Goal: Book appointment/travel/reservation

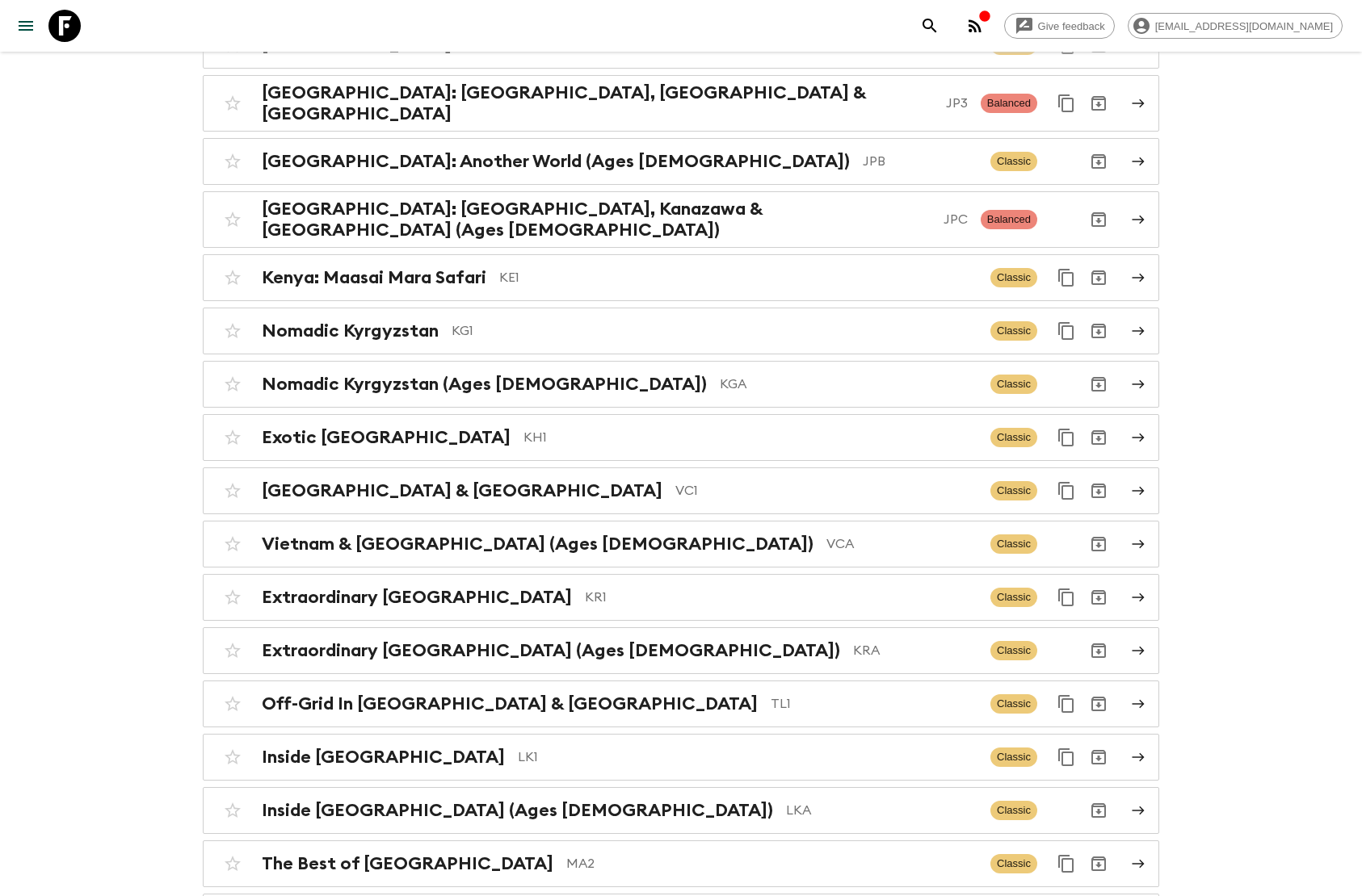
scroll to position [4121, 0]
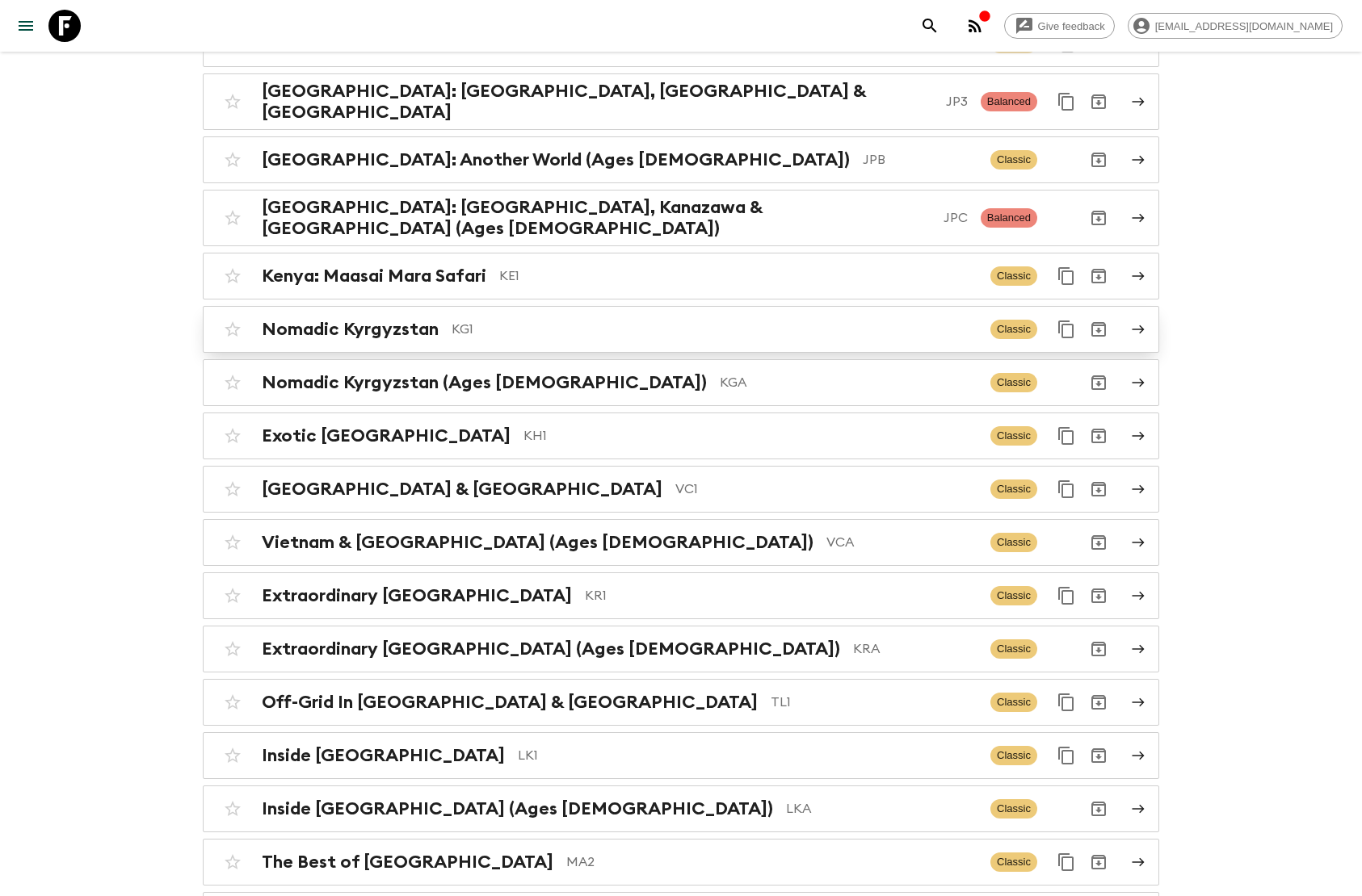
click at [464, 313] on div "Nomadic Kyrgyzstan KG1 Classic" at bounding box center [649, 328] width 866 height 32
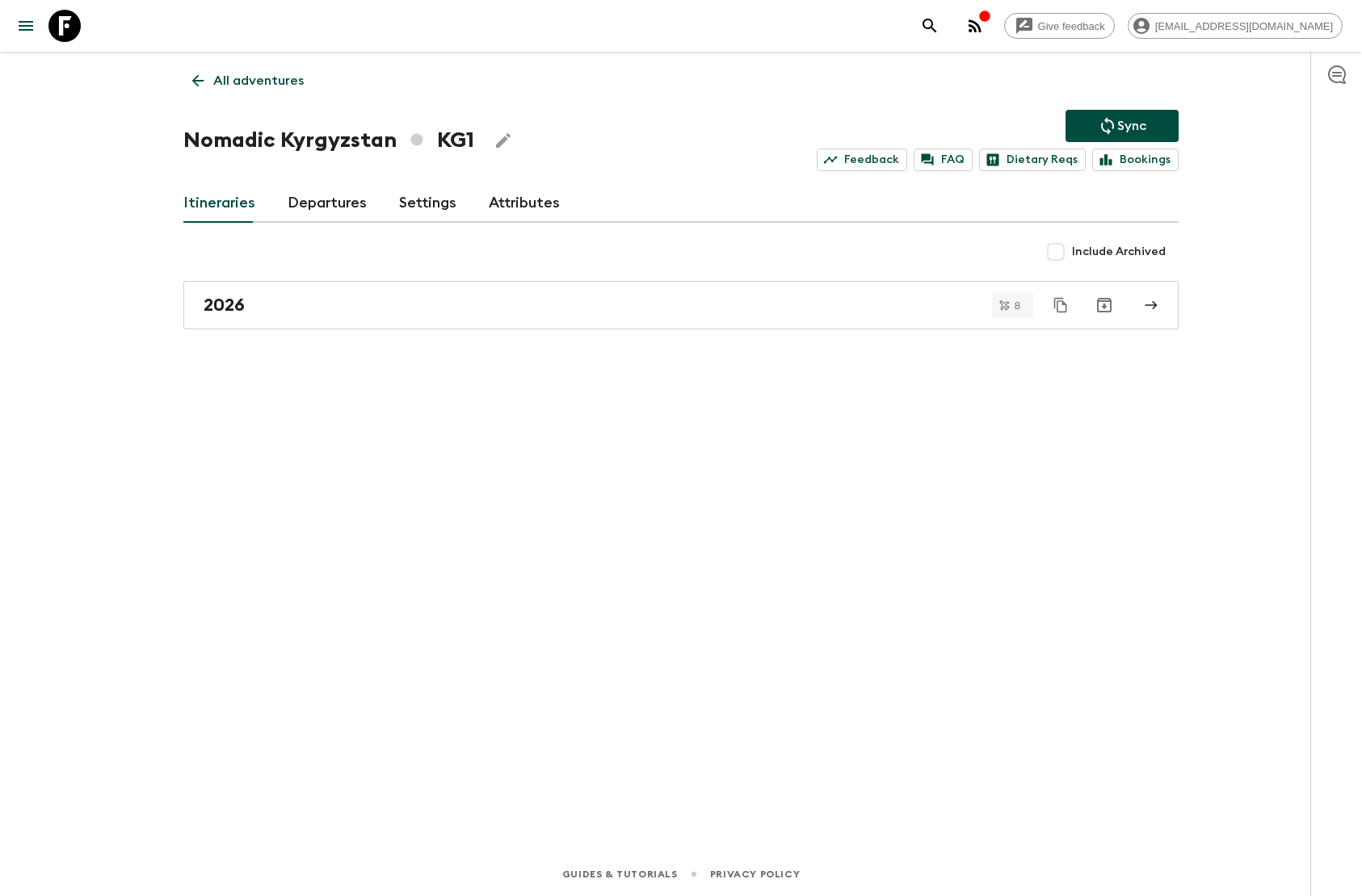
click at [322, 203] on link "Departures" at bounding box center [327, 203] width 79 height 38
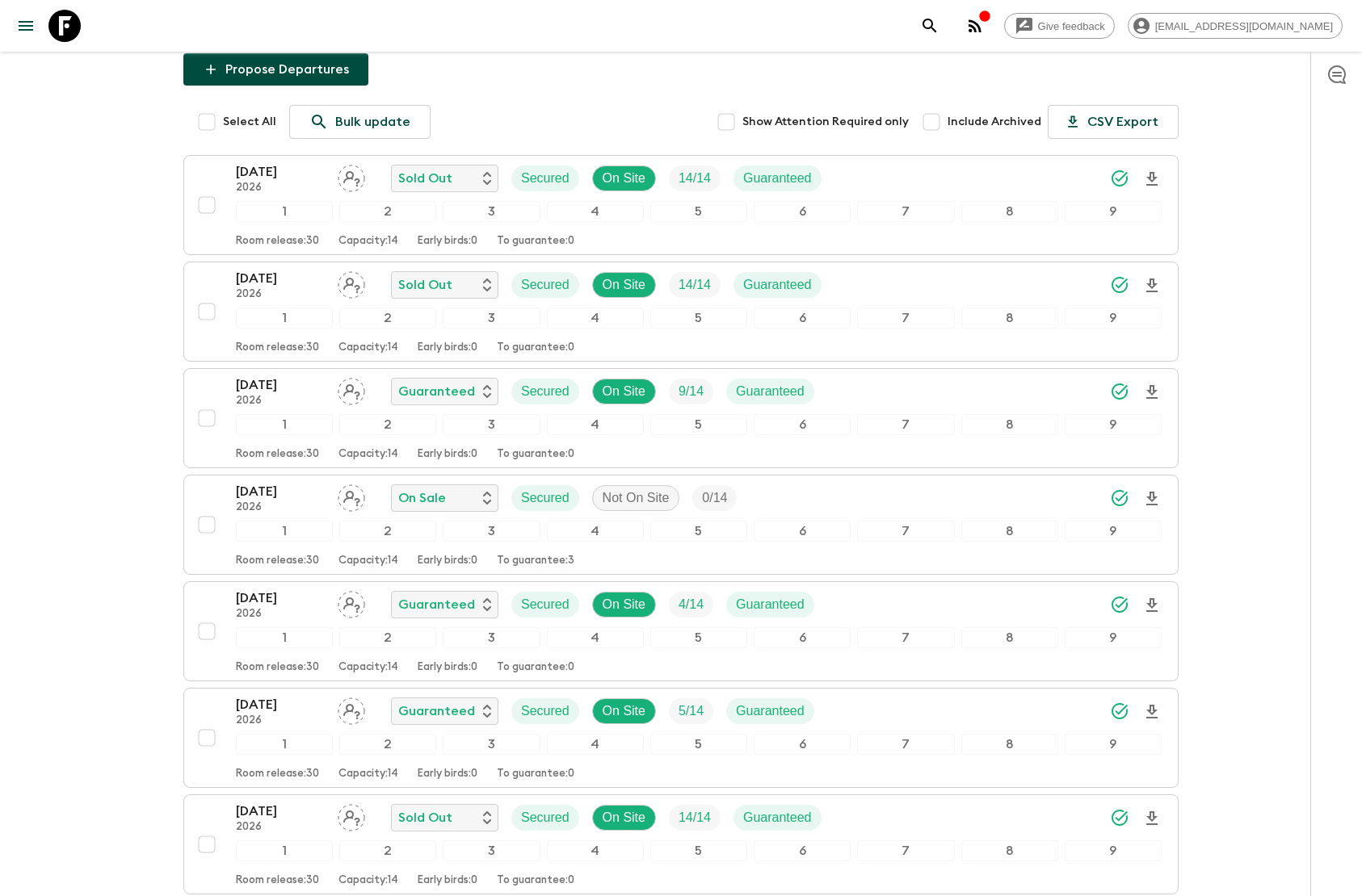
scroll to position [235, 0]
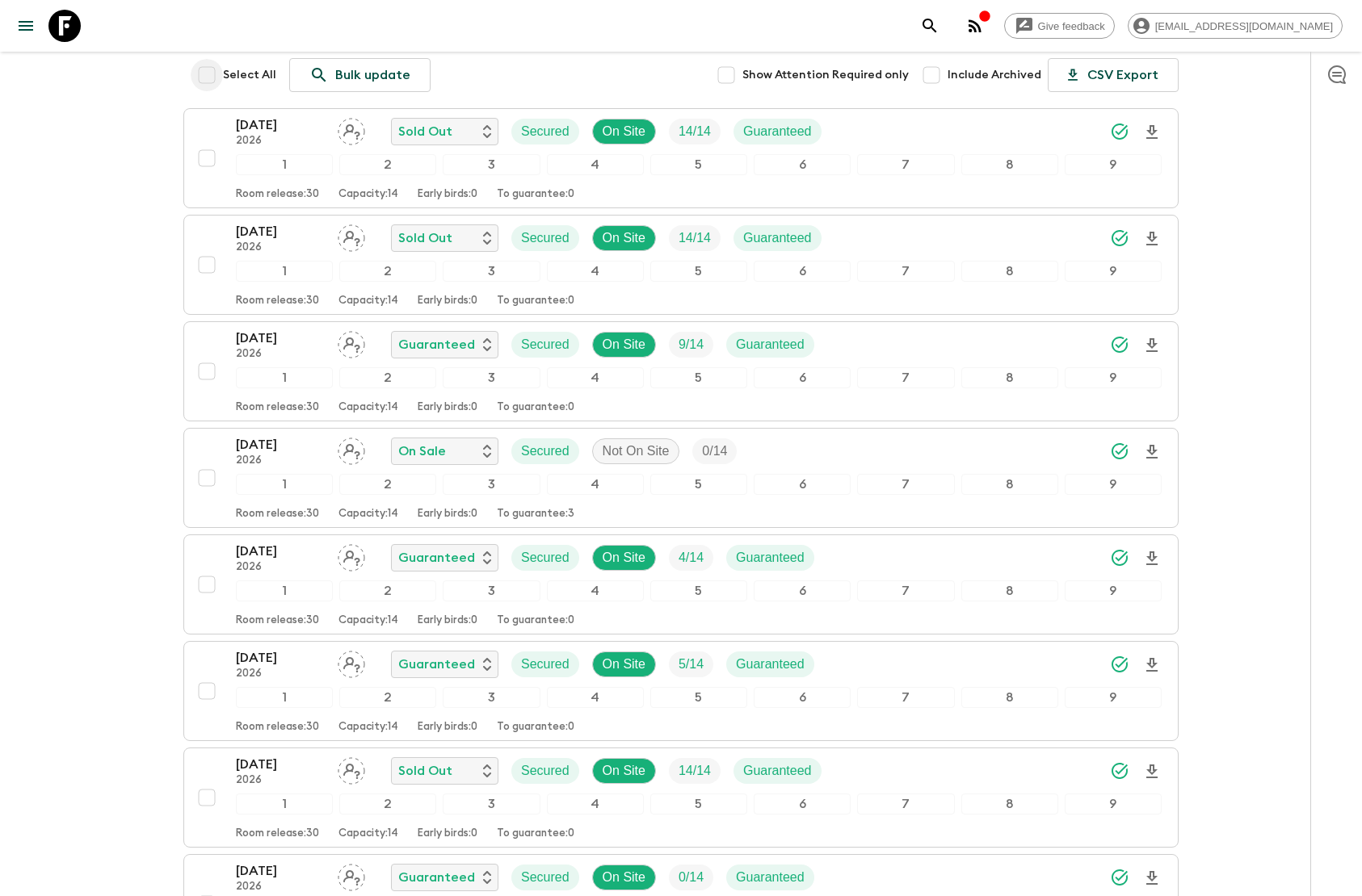
click at [207, 77] on input "Select All" at bounding box center [206, 75] width 32 height 32
checkbox input "true"
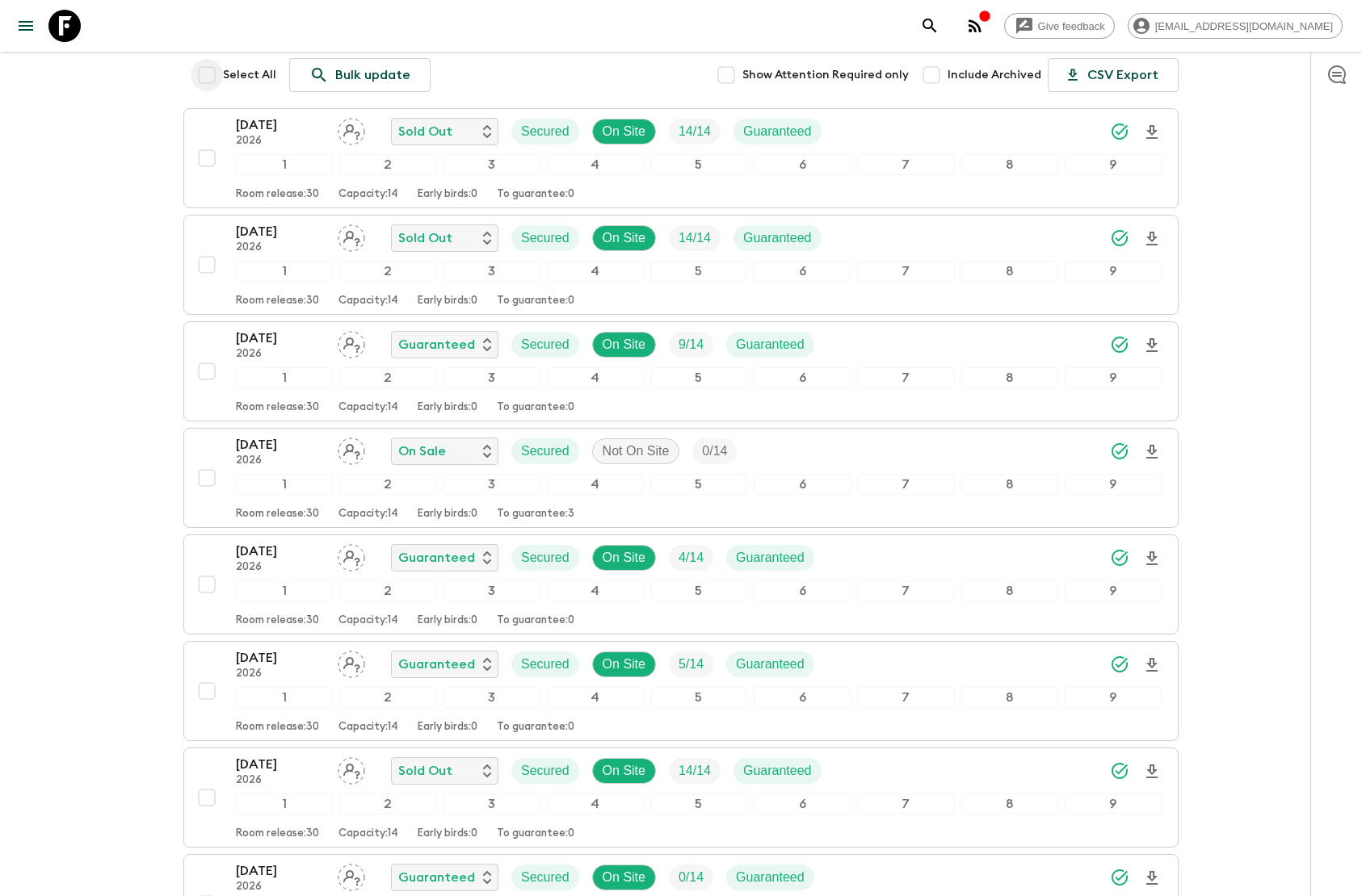
checkbox input "true"
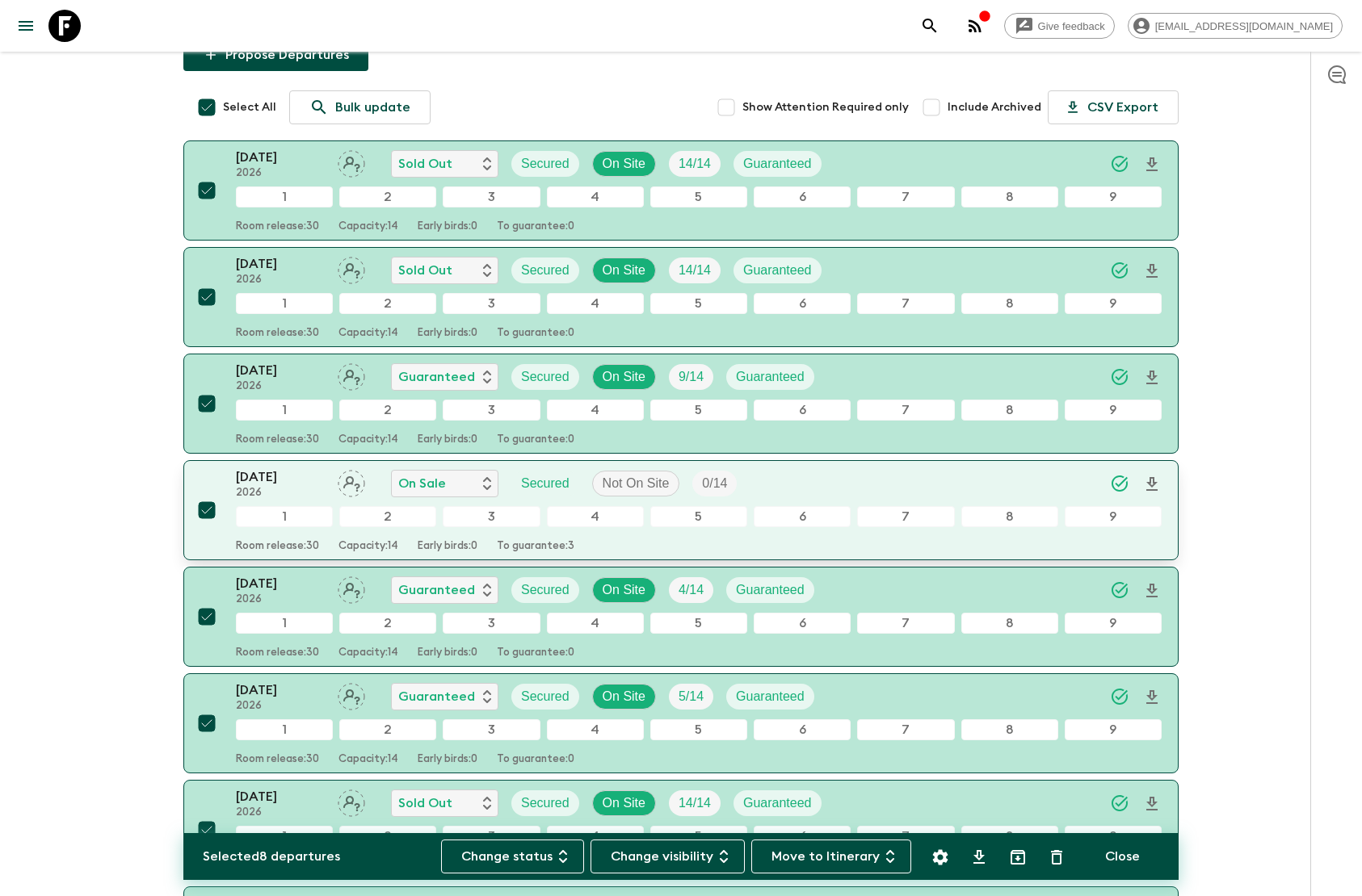
scroll to position [0, 0]
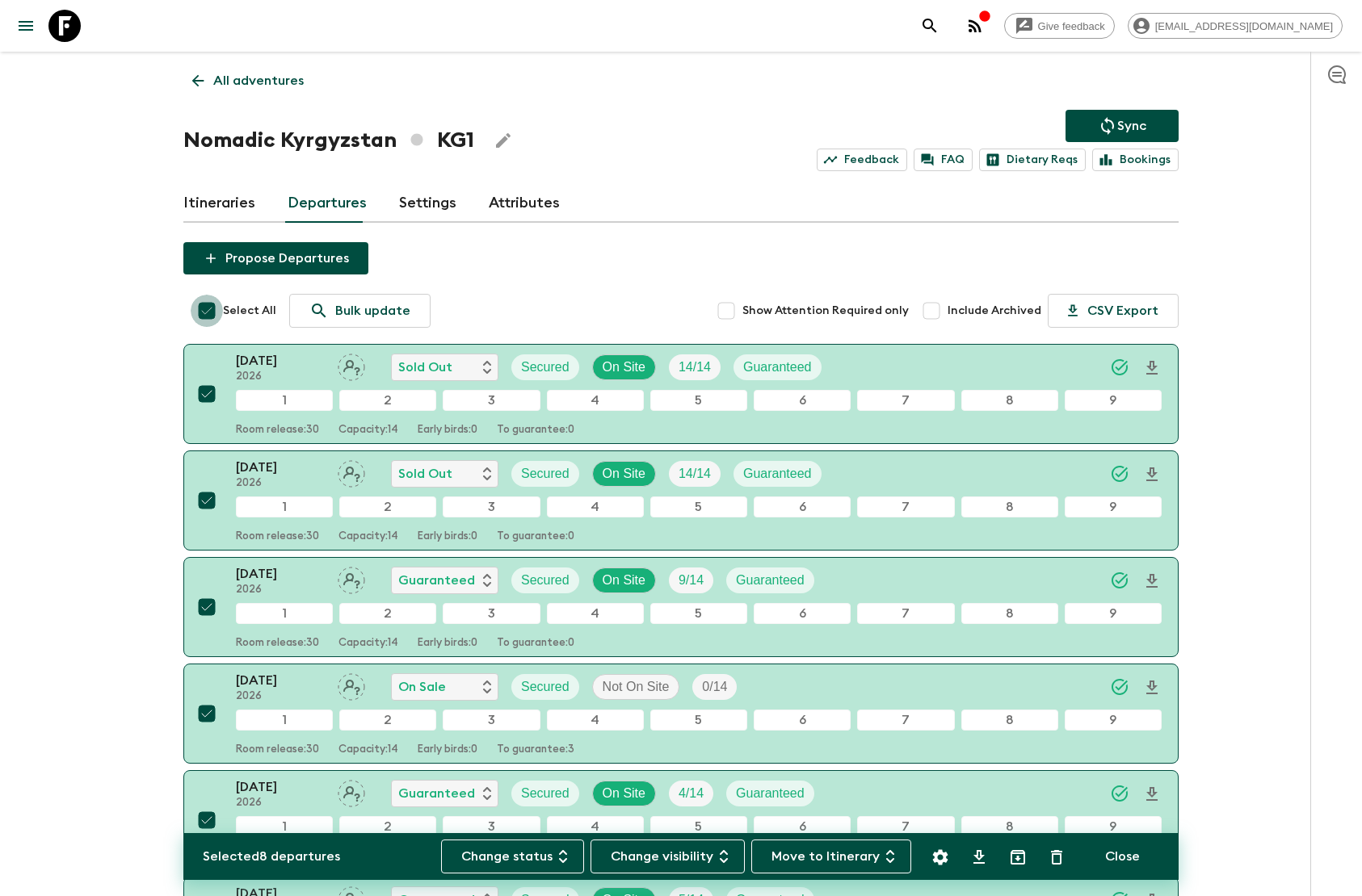
click at [205, 305] on input "Select All" at bounding box center [206, 310] width 32 height 32
checkbox input "false"
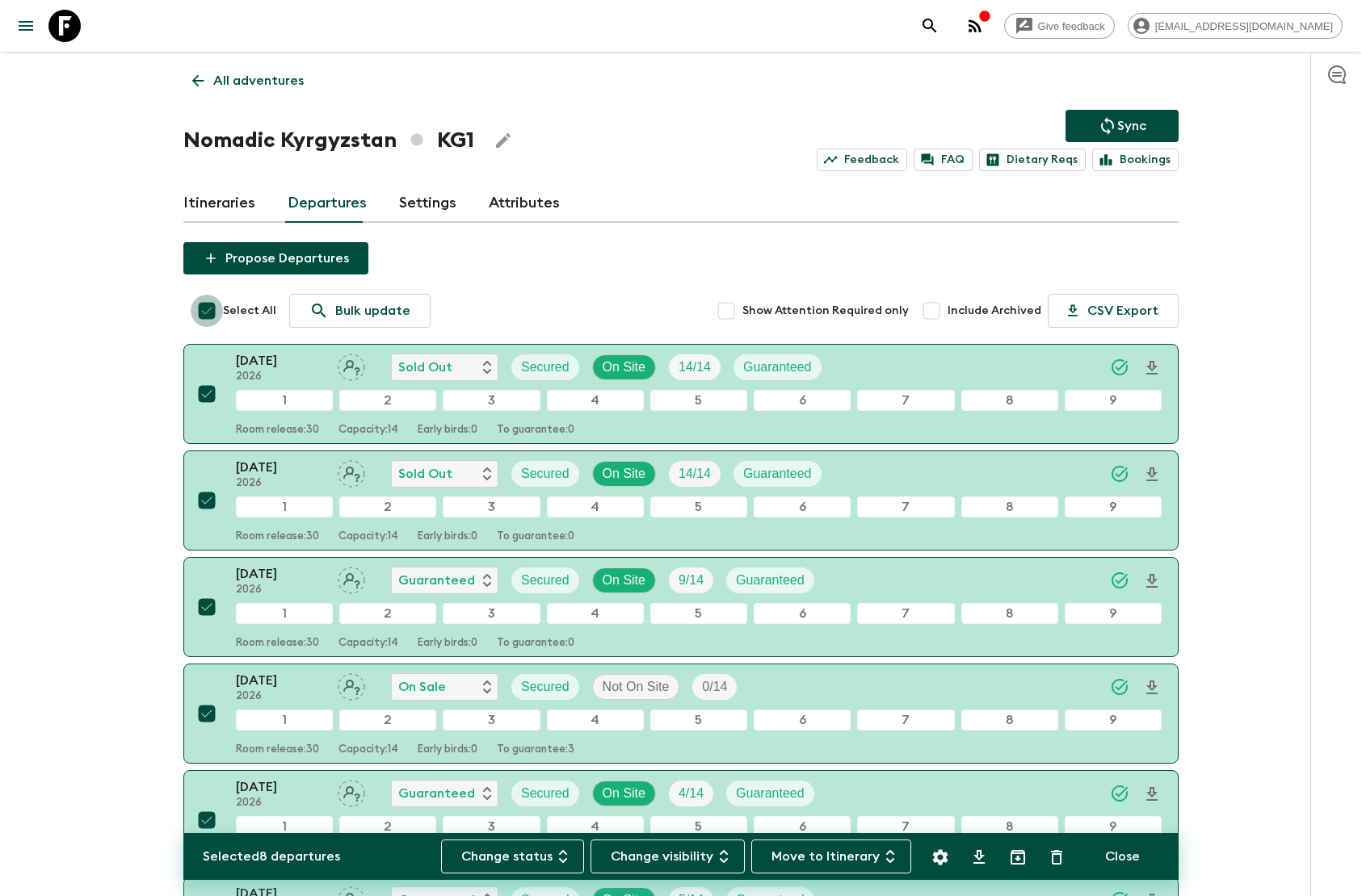
checkbox input "false"
